Goal: Transaction & Acquisition: Book appointment/travel/reservation

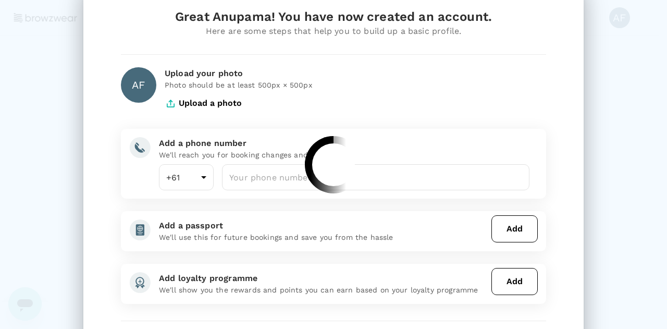
scroll to position [38, 0]
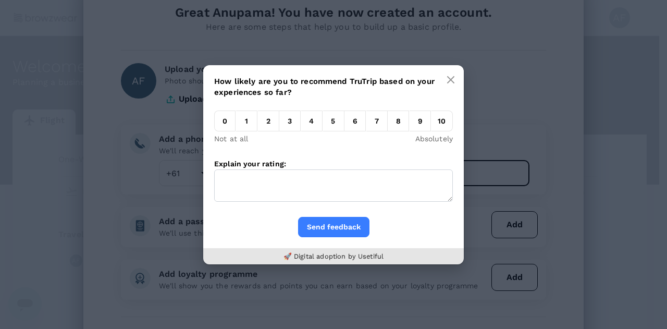
click at [252, 169] on body "Trips Book Approvals 0 Reports People Manage AF Welcome , Anupama . Planning a …" at bounding box center [333, 213] width 667 height 427
click at [452, 81] on icon "button" at bounding box center [451, 80] width 6 height 6
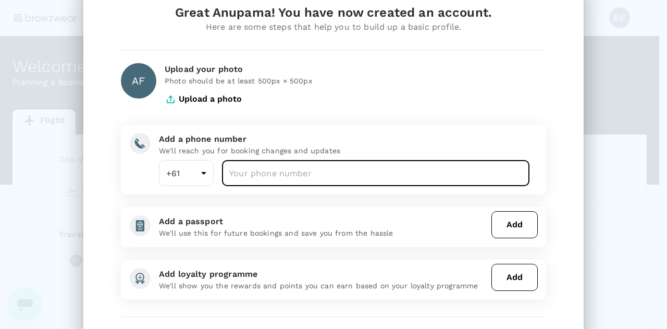
click at [249, 183] on input "number" at bounding box center [376, 173] width 308 height 26
click at [234, 174] on input "413152946" at bounding box center [376, 173] width 308 height 26
type input "413152946"
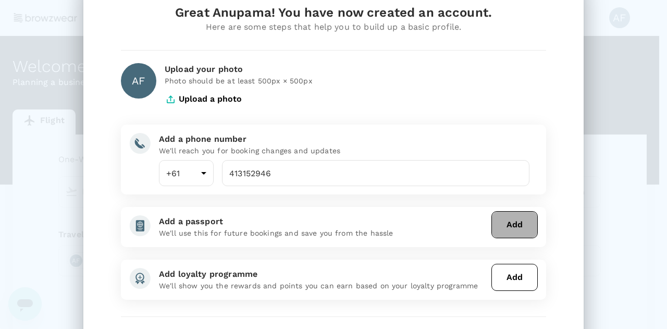
click at [501, 226] on button "Add" at bounding box center [515, 224] width 46 height 27
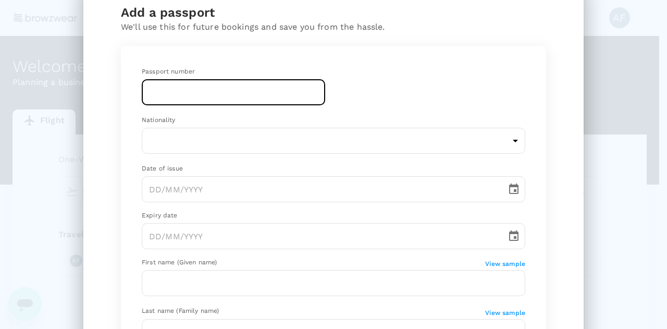
click at [180, 89] on input "text" at bounding box center [233, 92] width 183 height 26
type input "N9083580"
click at [162, 91] on input "N9083580" at bounding box center [233, 92] width 183 height 26
drag, startPoint x: 128, startPoint y: 90, endPoint x: 120, endPoint y: 90, distance: 7.8
click at [121, 90] on div "Passport number N9083580 ​ Nationality ​ ​ Date of issue ​ Expiry date ​ First …" at bounding box center [333, 258] width 425 height 424
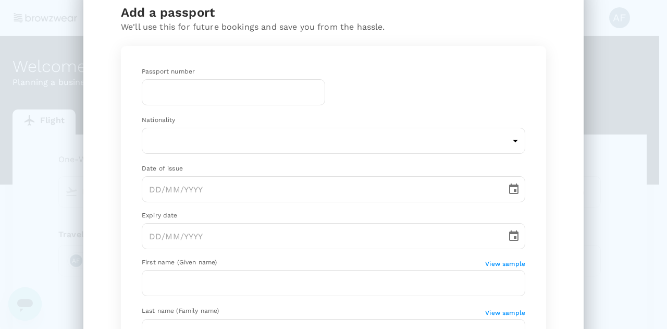
click at [652, 187] on div "Add a passport We'll use this for future bookings and save you from the hassle.…" at bounding box center [333, 164] width 667 height 329
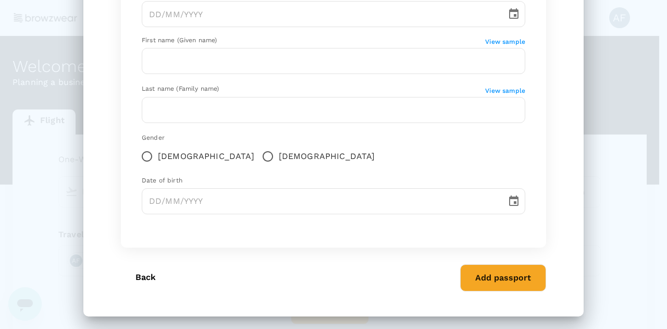
scroll to position [261, 0]
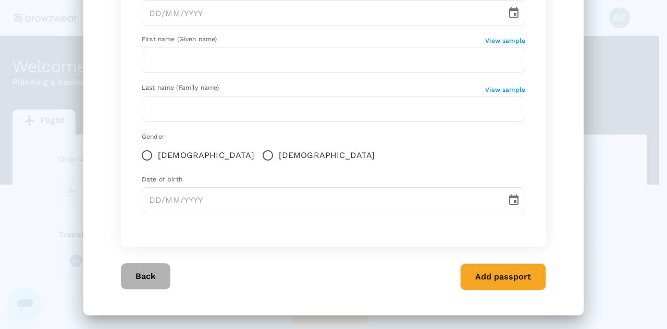
click at [150, 275] on button "Back" at bounding box center [146, 276] width 50 height 26
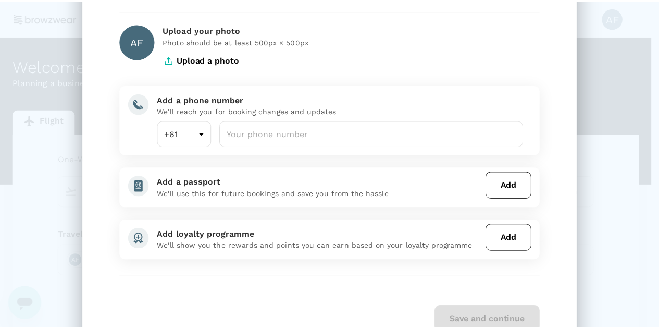
scroll to position [77, 0]
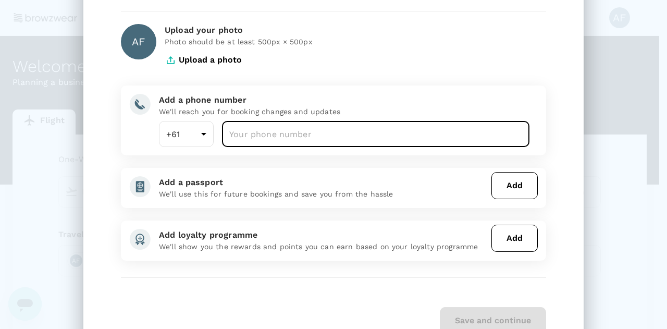
click at [276, 142] on input "number" at bounding box center [376, 134] width 308 height 26
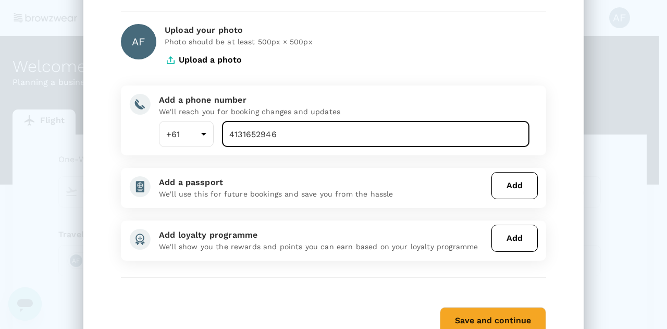
click at [238, 139] on input "4131652946" at bounding box center [376, 134] width 308 height 26
type input "413152946"
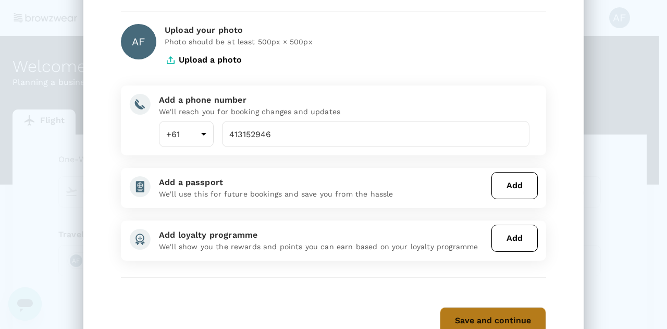
click at [501, 316] on button "Save and continue" at bounding box center [493, 320] width 106 height 27
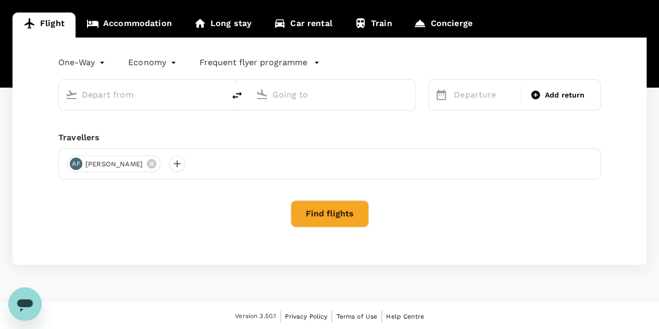
scroll to position [0, 0]
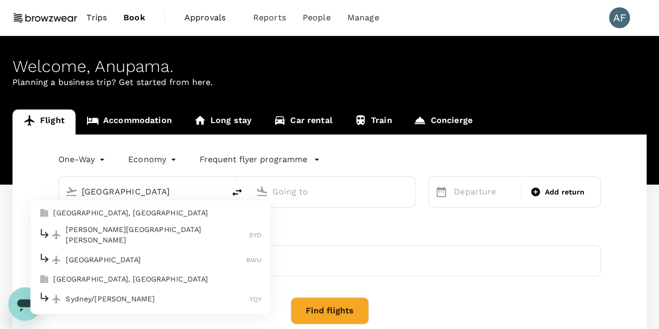
click at [119, 233] on p "Sydney Kingsford Smith Airport" at bounding box center [157, 235] width 183 height 21
type input "sydney"
type input "Sydney Kingsford Smith Airport (SYD)"
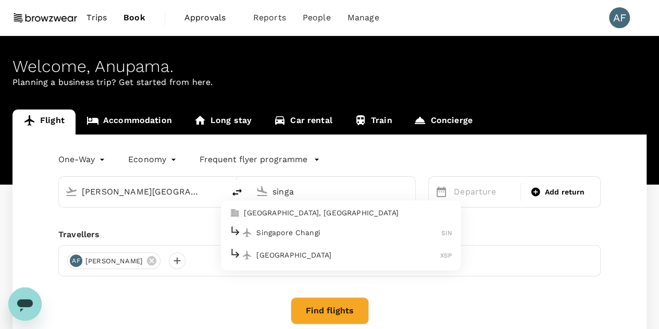
click at [321, 233] on p "Singapore Changi" at bounding box center [348, 232] width 185 height 10
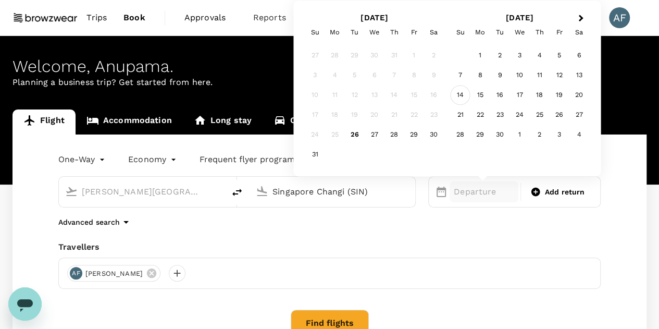
type input "Singapore Changi (SIN)"
click at [463, 97] on div "14" at bounding box center [461, 95] width 20 height 20
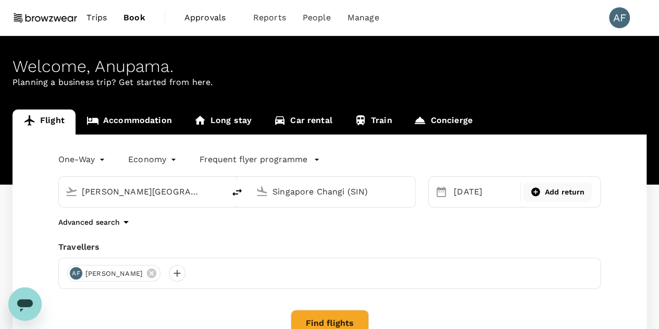
click at [564, 194] on span "Add return" at bounding box center [565, 192] width 40 height 11
type input "roundtrip"
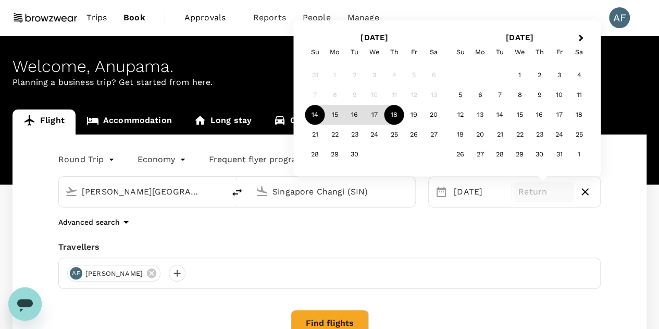
click at [398, 119] on div "18" at bounding box center [395, 115] width 20 height 20
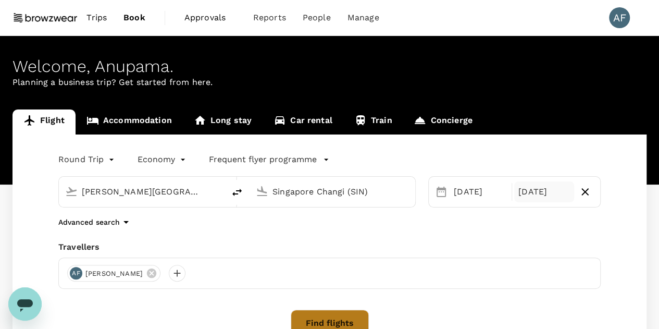
click at [313, 319] on button "Find flights" at bounding box center [330, 323] width 78 height 27
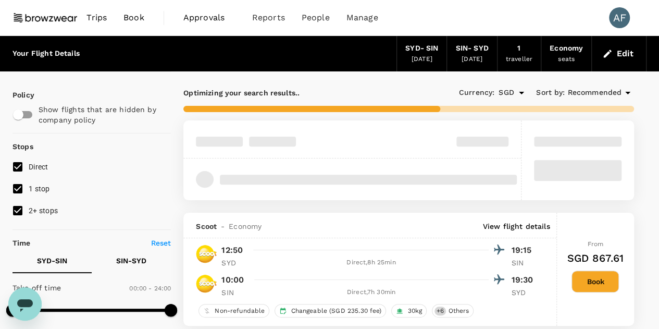
type input "SGD"
type input "1440"
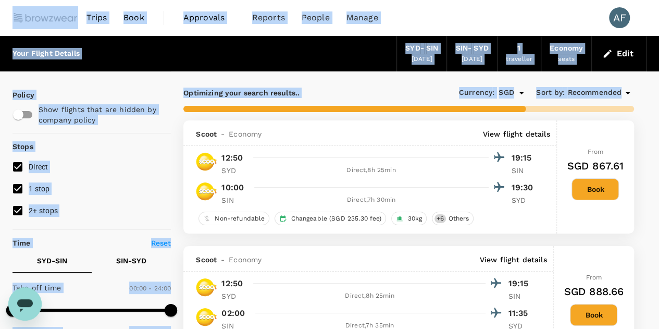
drag, startPoint x: 659, startPoint y: 30, endPoint x: 652, endPoint y: 83, distance: 53.7
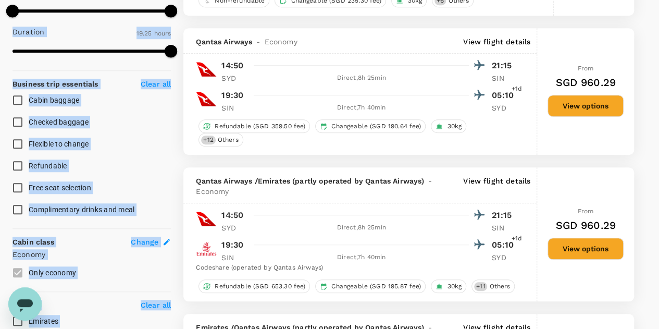
scroll to position [331, 0]
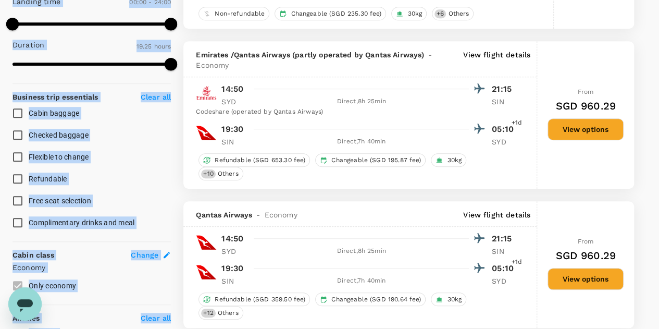
click at [147, 162] on label "Flexible to change" at bounding box center [85, 157] width 156 height 22
click at [29, 162] on input "Flexible to change" at bounding box center [18, 157] width 22 height 22
click at [140, 166] on label "Flexible to change" at bounding box center [85, 157] width 156 height 22
click at [29, 166] on input "Flexible to change" at bounding box center [18, 157] width 22 height 22
checkbox input "false"
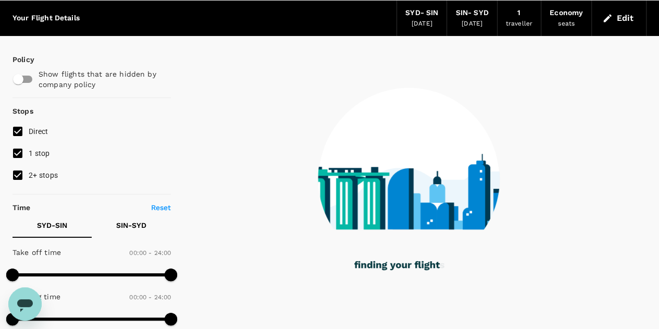
scroll to position [0, 0]
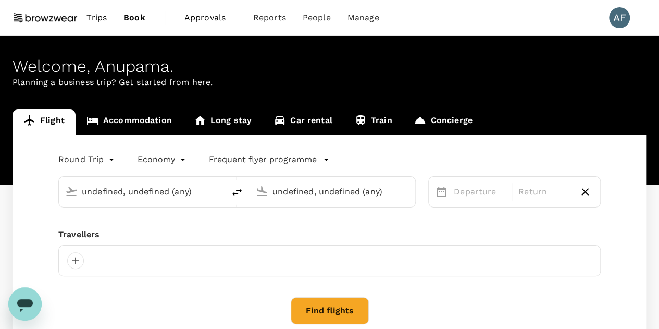
type input "Sydney Kingsford Smith Airport (SYD)"
type input "Singapore Changi (SIN)"
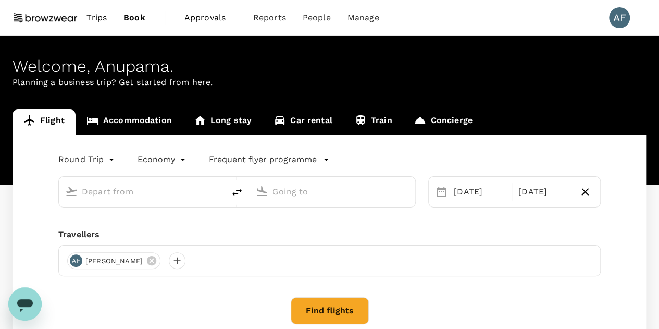
type input "Sydney Kingsford Smith Airport (SYD)"
type input "Singapore Changi (SIN)"
type input "Sydney Kingsford Smith Airport (SYD)"
type input "Singapore Changi (SIN)"
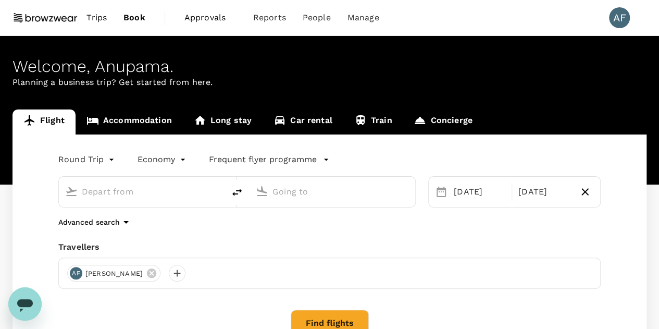
type input "[PERSON_NAME][GEOGRAPHIC_DATA][PERSON_NAME] (SYD)"
type input "Singapore Changi (SIN)"
click at [150, 126] on link "Accommodation" at bounding box center [129, 121] width 107 height 25
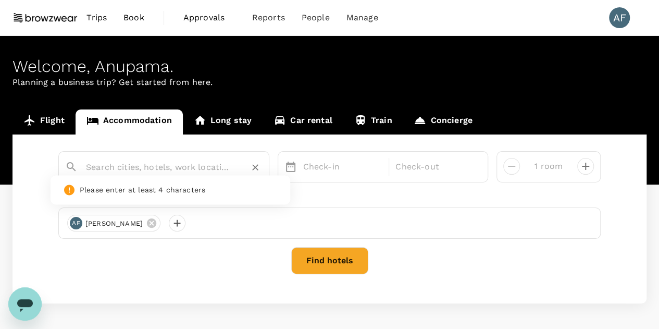
click at [188, 172] on input "text" at bounding box center [160, 167] width 148 height 16
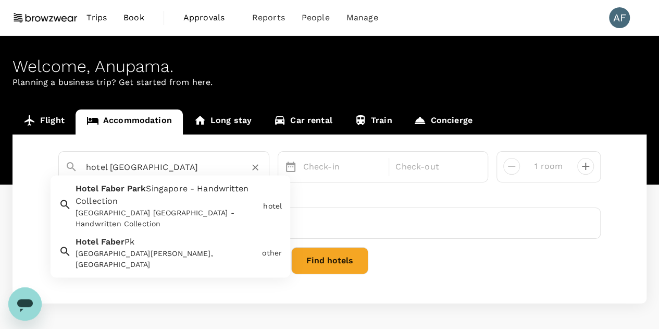
click at [185, 190] on span "Singapore - Handwritten Collection" at bounding box center [162, 195] width 173 height 22
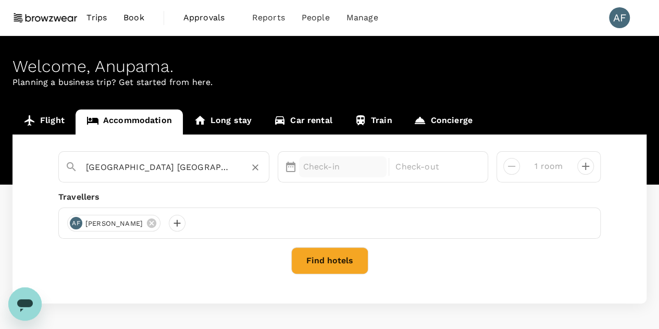
type input "[GEOGRAPHIC_DATA] [GEOGRAPHIC_DATA] - Handwritten Collection"
click at [352, 166] on p "Check-in" at bounding box center [343, 167] width 80 height 13
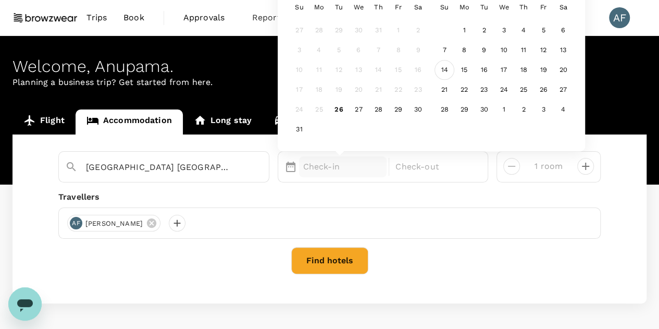
click at [449, 74] on div "14" at bounding box center [445, 70] width 20 height 20
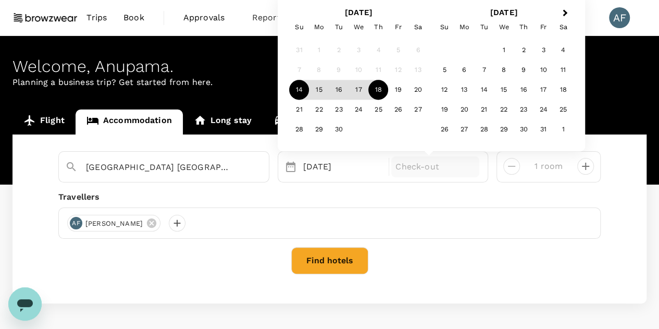
click at [381, 94] on div "18" at bounding box center [379, 90] width 20 height 20
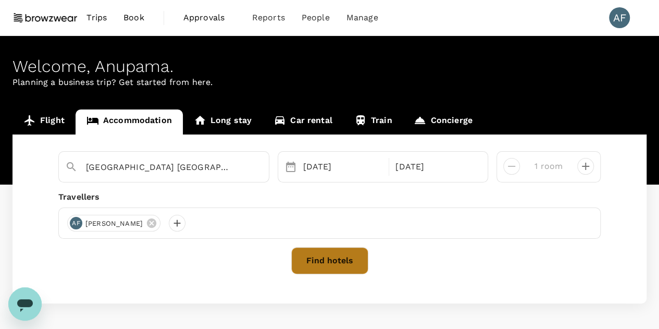
click at [345, 261] on button "Find hotels" at bounding box center [329, 260] width 77 height 27
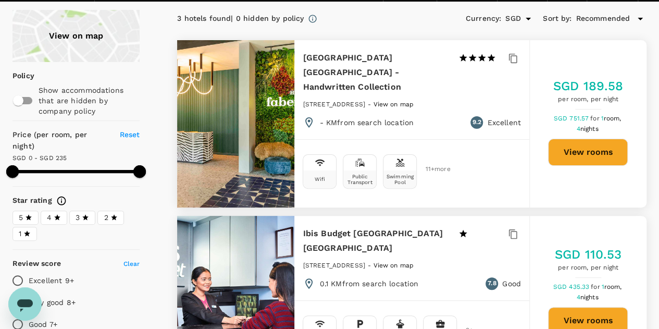
scroll to position [56, 0]
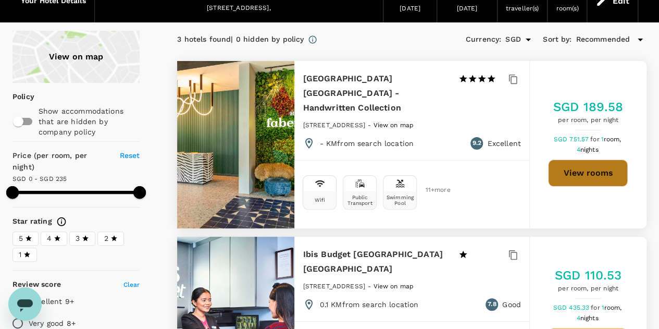
click at [586, 170] on button "View rooms" at bounding box center [588, 173] width 80 height 27
type input "234"
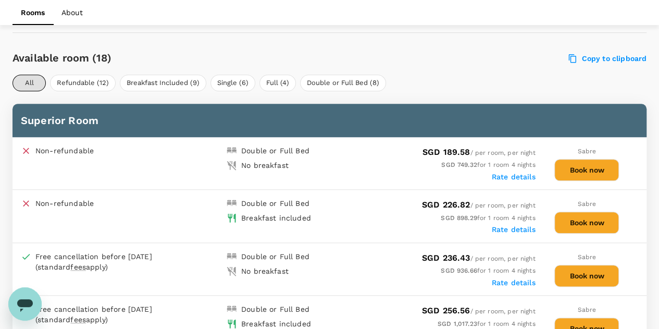
scroll to position [524, 0]
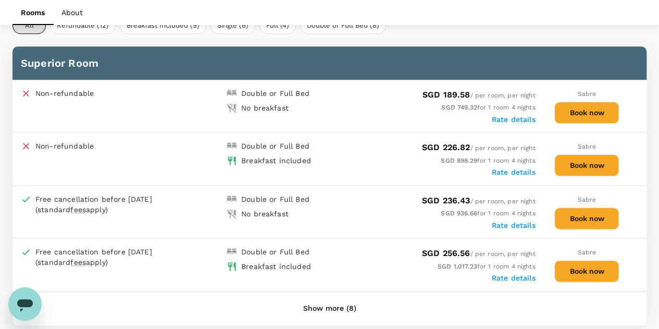
click at [337, 300] on button "Show more (8)" at bounding box center [330, 308] width 82 height 25
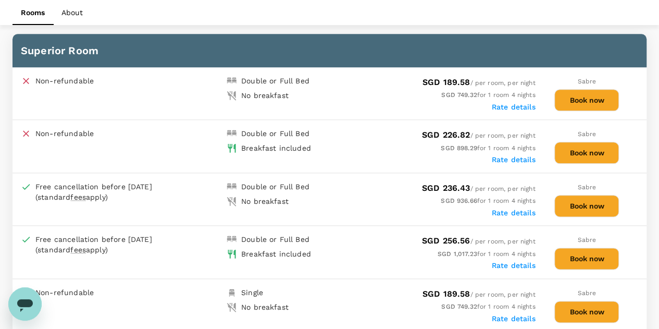
scroll to position [538, 0]
